Goal: Task Accomplishment & Management: Complete application form

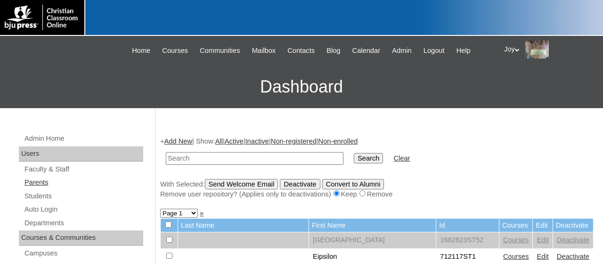
click at [76, 180] on link "Parents" at bounding box center [84, 182] width 120 height 12
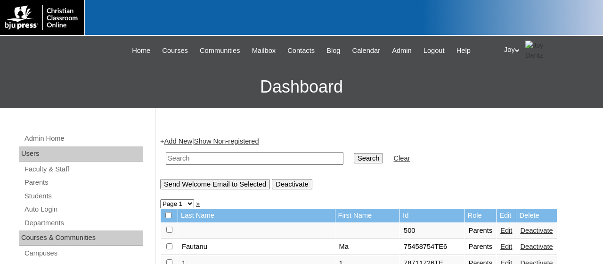
click at [298, 156] on input "text" at bounding box center [255, 158] width 178 height 13
paste input "tjackson@covenantlionshouma.com"
type input "tjackson@covenantlionshouma.com"
click at [354, 153] on input "Search" at bounding box center [368, 158] width 29 height 10
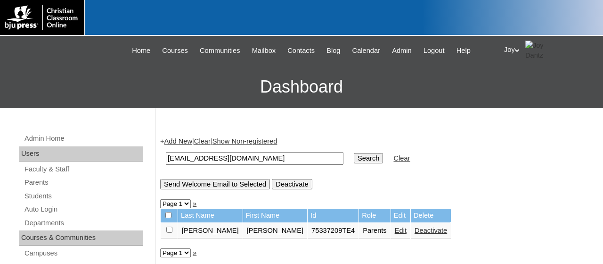
click at [169, 214] on input "checkbox" at bounding box center [168, 215] width 6 height 6
checkbox input "true"
drag, startPoint x: 263, startPoint y: 234, endPoint x: 294, endPoint y: 234, distance: 31.1
click at [308, 234] on td "75337209TE4" at bounding box center [333, 230] width 51 height 16
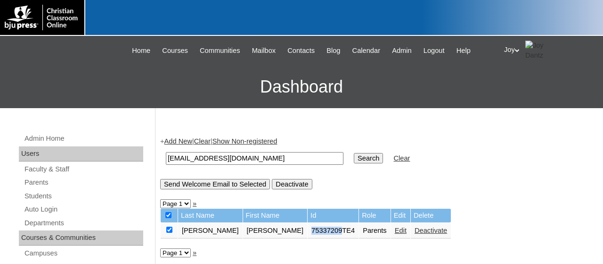
copy td "75337209"
click at [36, 198] on link "Students" at bounding box center [84, 196] width 120 height 12
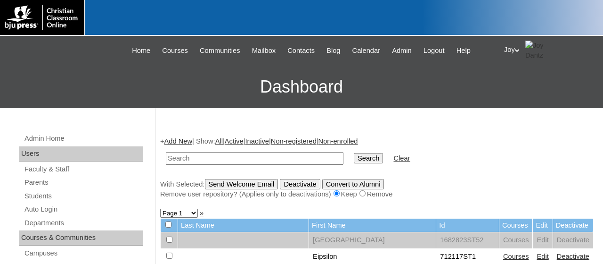
click at [284, 155] on input "text" at bounding box center [255, 158] width 178 height 13
type input "75337209"
click at [354, 153] on input "Search" at bounding box center [368, 158] width 29 height 10
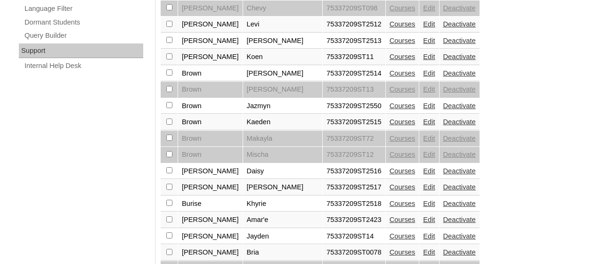
scroll to position [817, 0]
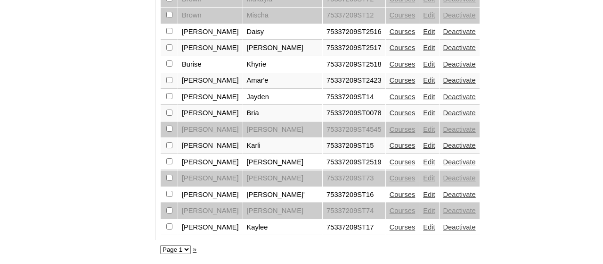
click at [160, 245] on select "Page 1 Page 2 Page 3 Page 4 Page 5" at bounding box center [175, 249] width 31 height 9
select select "admin_students.php?q=75337209&submit=Search&page=3"
click option "Page 3" at bounding box center [0, 0] width 0 height 0
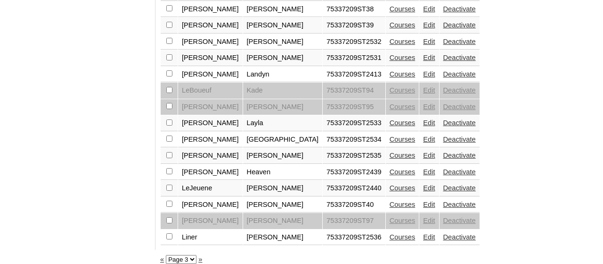
scroll to position [817, 0]
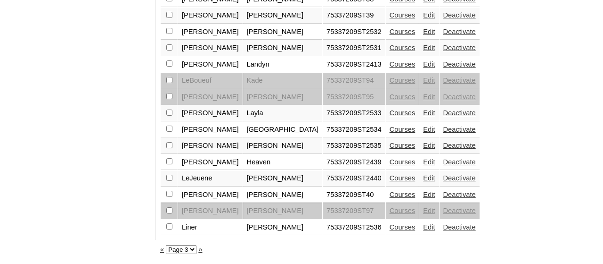
click at [166, 245] on select "Page 1 Page 2 Page 3 Page 4 Page 5" at bounding box center [181, 249] width 31 height 9
select select "admin_students.php?q=75337209&submit=Search&page=4"
click option "Page 4" at bounding box center [0, 0] width 0 height 0
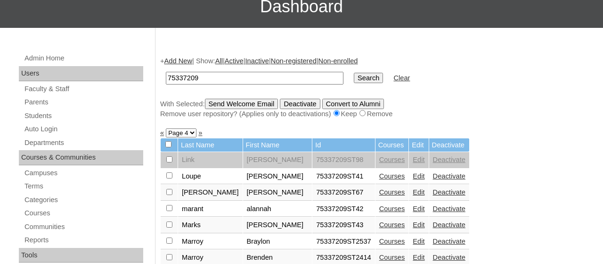
scroll to position [79, 0]
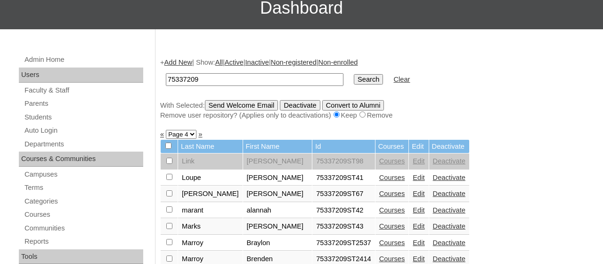
click at [181, 62] on link "Add New" at bounding box center [179, 62] width 28 height 8
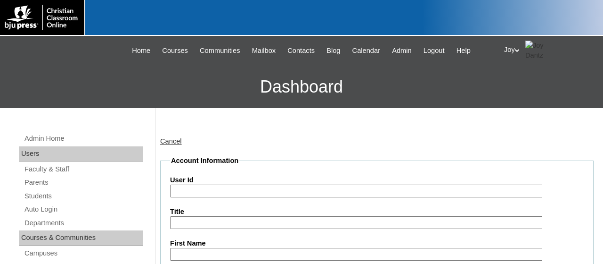
click at [226, 185] on input "User Id" at bounding box center [356, 190] width 372 height 13
paste input "75337209"
type input "75337209ST25000"
click at [248, 250] on input "First Name" at bounding box center [356, 253] width 372 height 13
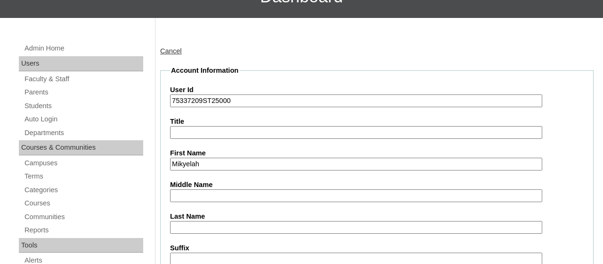
scroll to position [124, 0]
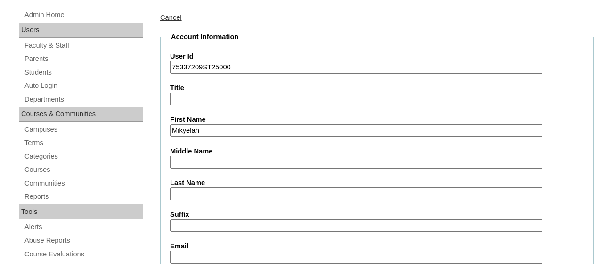
type input "Mikyelah"
click at [198, 191] on input "Last Name" at bounding box center [356, 193] width 372 height 13
type input "Morris"
click at [224, 253] on input "Email" at bounding box center [356, 256] width 372 height 13
click at [202, 260] on input "Email" at bounding box center [356, 256] width 372 height 13
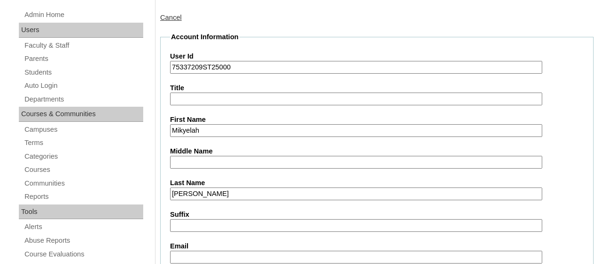
paste input "mikyelahmorris@covenantlionshouma.com"
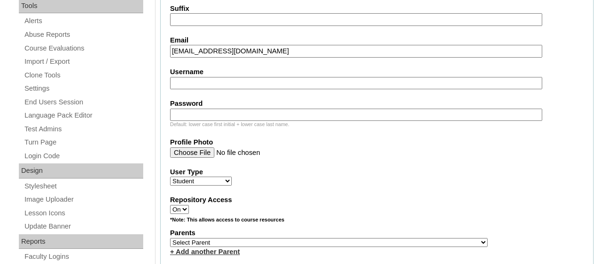
scroll to position [338, 0]
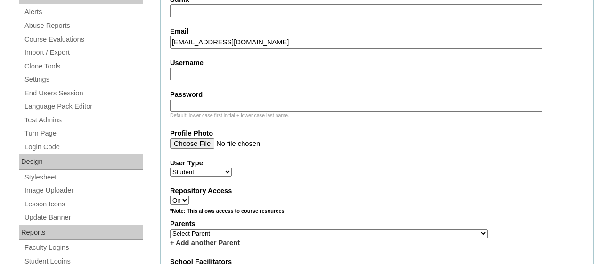
drag, startPoint x: 223, startPoint y: 44, endPoint x: 167, endPoint y: 41, distance: 55.7
click at [170, 41] on input "mikyelahmorris@covenantlionshouma.com" at bounding box center [356, 42] width 372 height 13
type input "mikyelahmorris@covenantlionshouma.com"
click at [197, 77] on input "Username" at bounding box center [356, 74] width 372 height 13
paste input "mikyelahmorris"
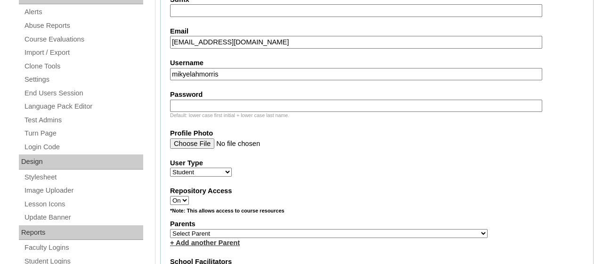
type input "mikyelahmorris"
click at [231, 100] on input "Password" at bounding box center [356, 105] width 372 height 13
type input "12345"
select select "32787"
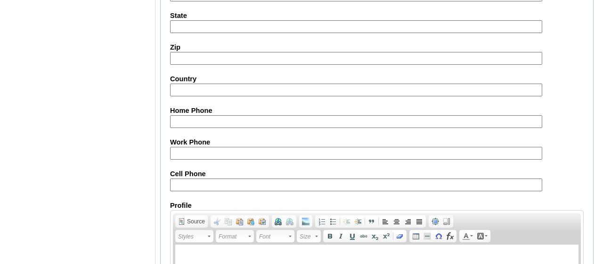
scroll to position [1183, 0]
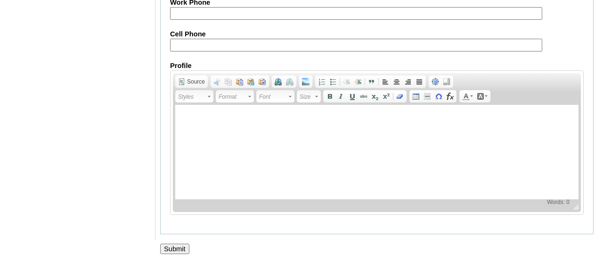
click at [182, 247] on input "Submit" at bounding box center [174, 248] width 29 height 10
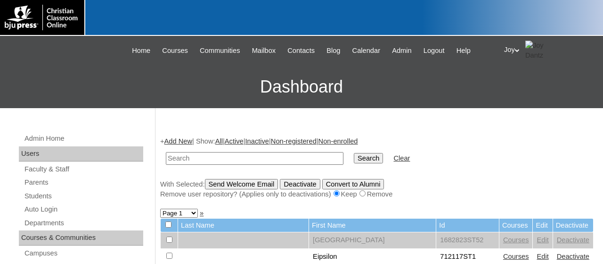
click at [282, 161] on input "text" at bounding box center [255, 158] width 178 height 13
type input "mikyelahmorris"
click at [354, 153] on input "Search" at bounding box center [368, 158] width 29 height 10
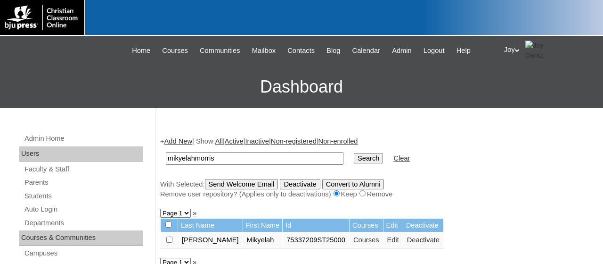
click at [354, 243] on link "Courses" at bounding box center [367, 240] width 26 height 8
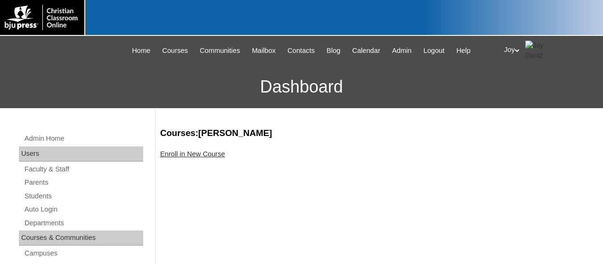
click at [212, 149] on div "Enroll in New Course" at bounding box center [377, 154] width 434 height 10
click at [213, 155] on link "Enroll in New Course" at bounding box center [192, 154] width 65 height 8
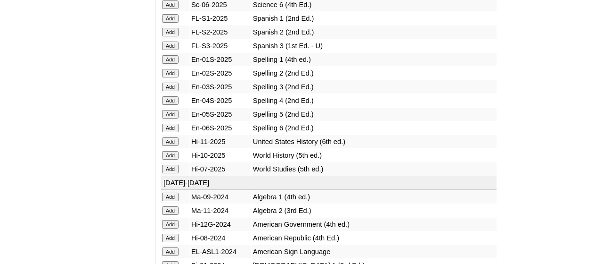
scroll to position [1290, 0]
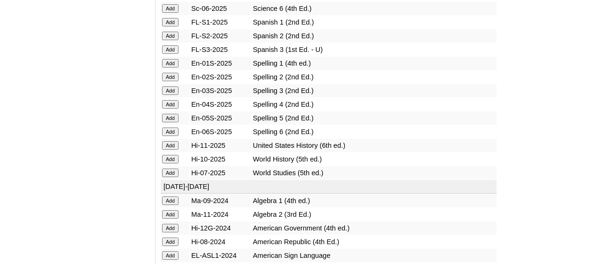
click at [177, 26] on input "Add" at bounding box center [170, 22] width 16 height 8
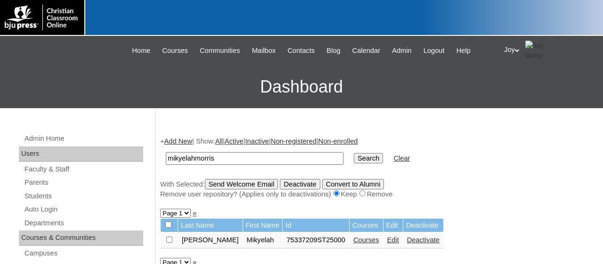
click at [172, 242] on input "checkbox" at bounding box center [169, 239] width 6 height 6
checkbox input "true"
click at [248, 183] on input "Send Welcome Email" at bounding box center [242, 184] width 74 height 10
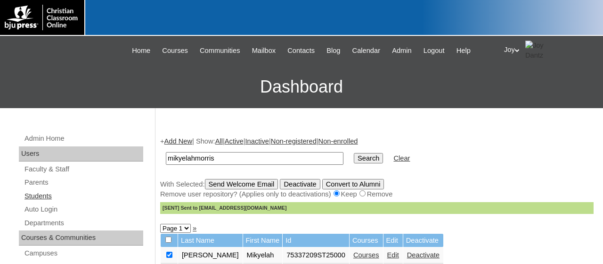
click at [35, 199] on link "Students" at bounding box center [84, 196] width 120 height 12
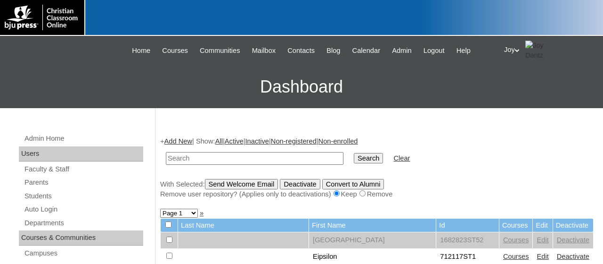
click at [206, 158] on input "text" at bounding box center [255, 158] width 178 height 13
type input "Dyke"
click at [354, 153] on input "Search" at bounding box center [368, 158] width 29 height 10
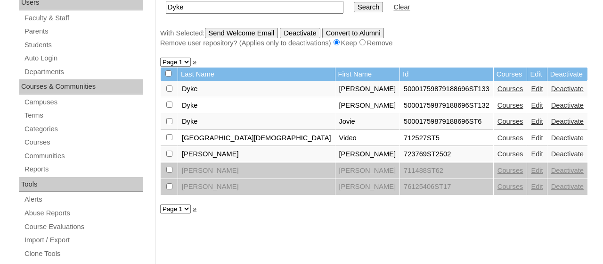
scroll to position [153, 0]
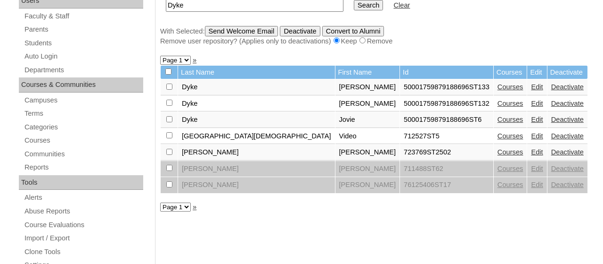
click at [531, 122] on link "Edit" at bounding box center [537, 119] width 12 height 8
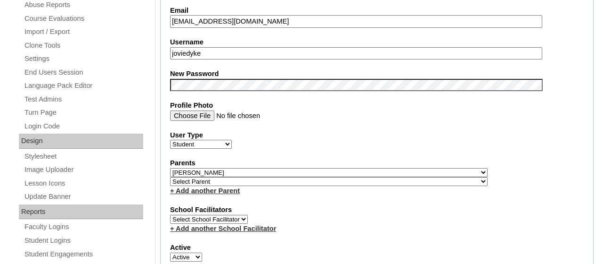
drag, startPoint x: 214, startPoint y: 51, endPoint x: 155, endPoint y: 50, distance: 59.9
click at [170, 50] on input "joviedyke" at bounding box center [356, 53] width 372 height 13
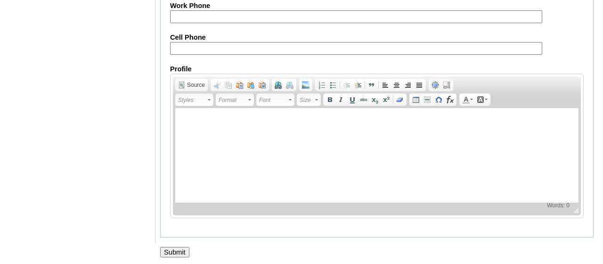
scroll to position [1186, 0]
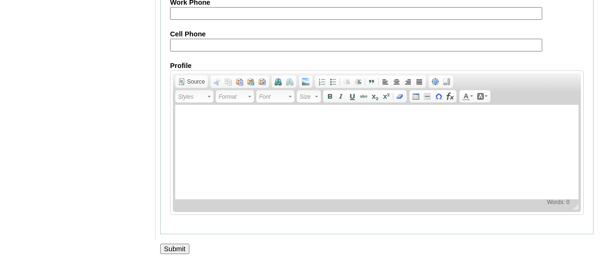
click at [181, 248] on input "Submit" at bounding box center [174, 248] width 29 height 10
